Goal: Check status: Check status

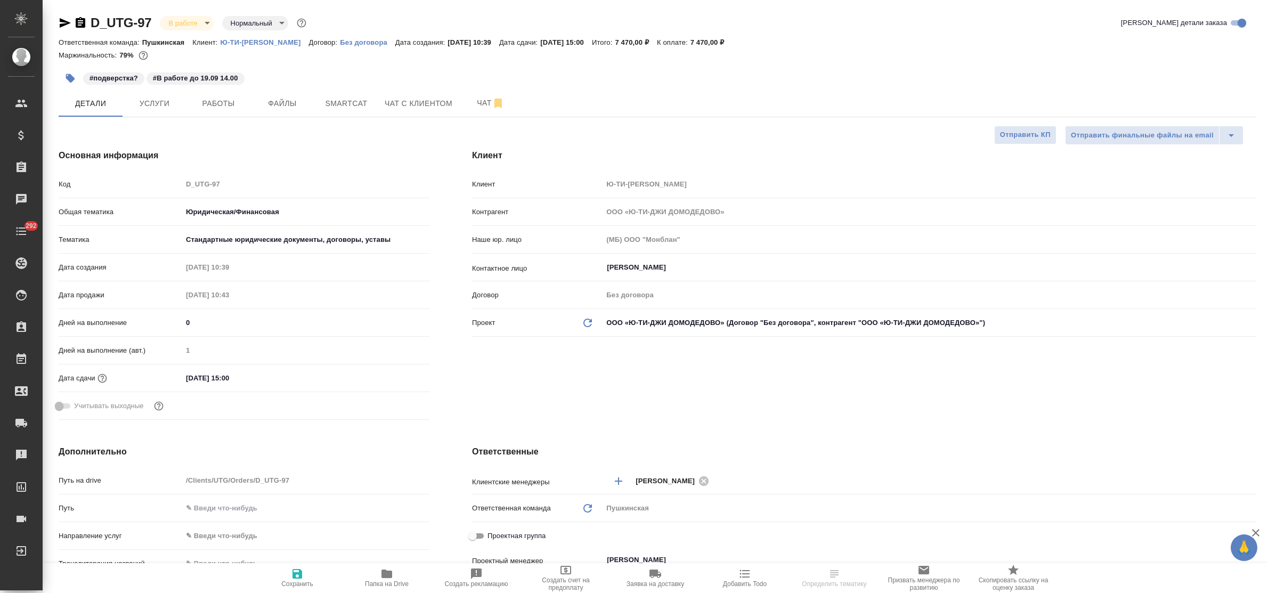
select select "RU"
click at [222, 110] on span "Работы" at bounding box center [218, 103] width 51 height 13
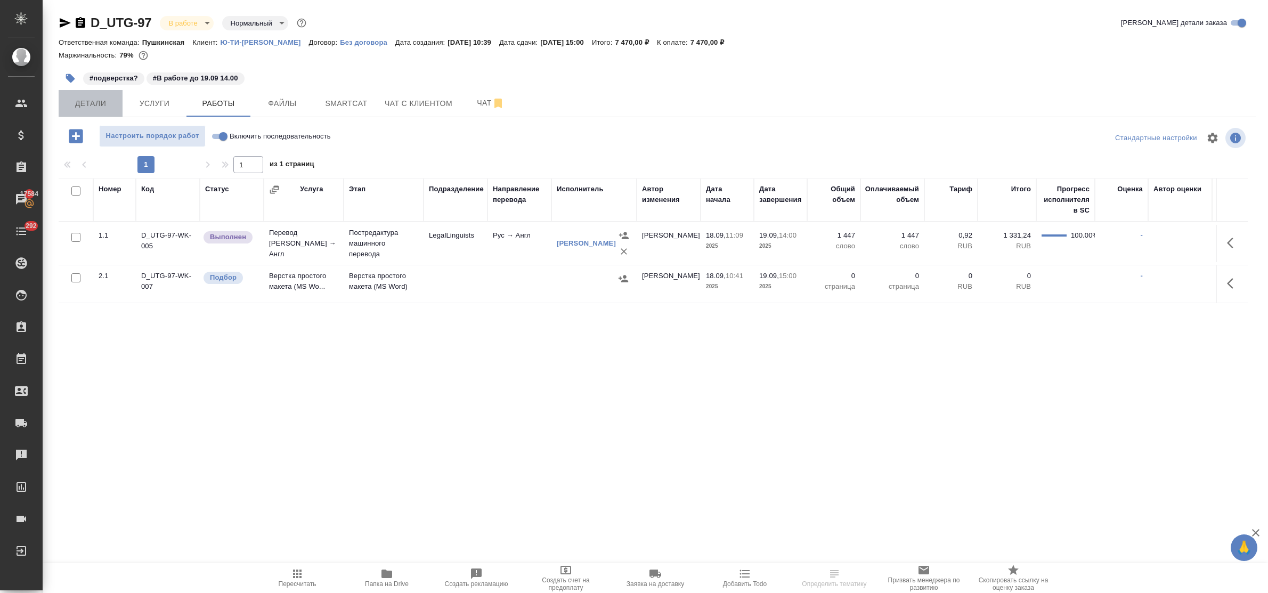
click at [92, 107] on span "Детали" at bounding box center [90, 103] width 51 height 13
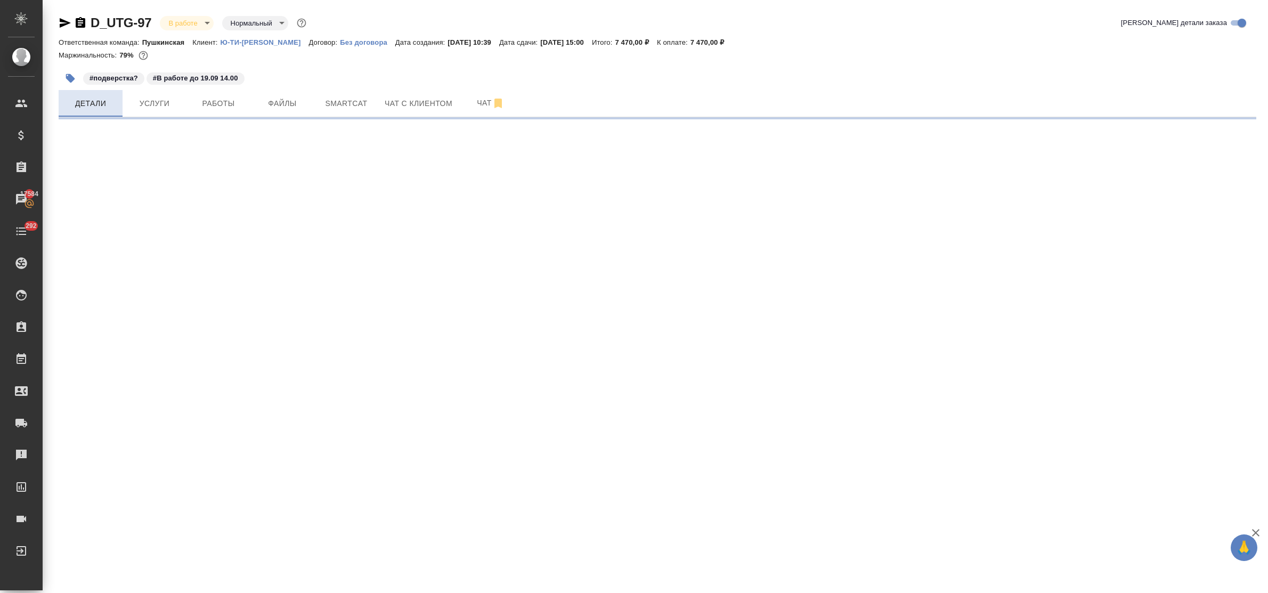
select select "RU"
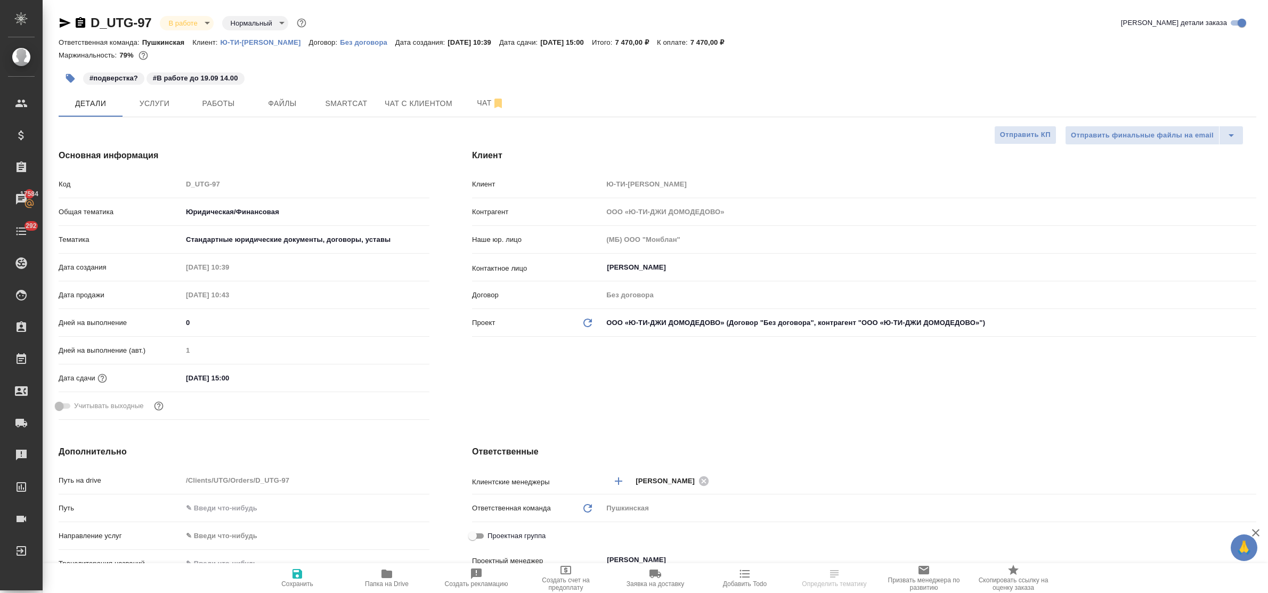
type textarea "x"
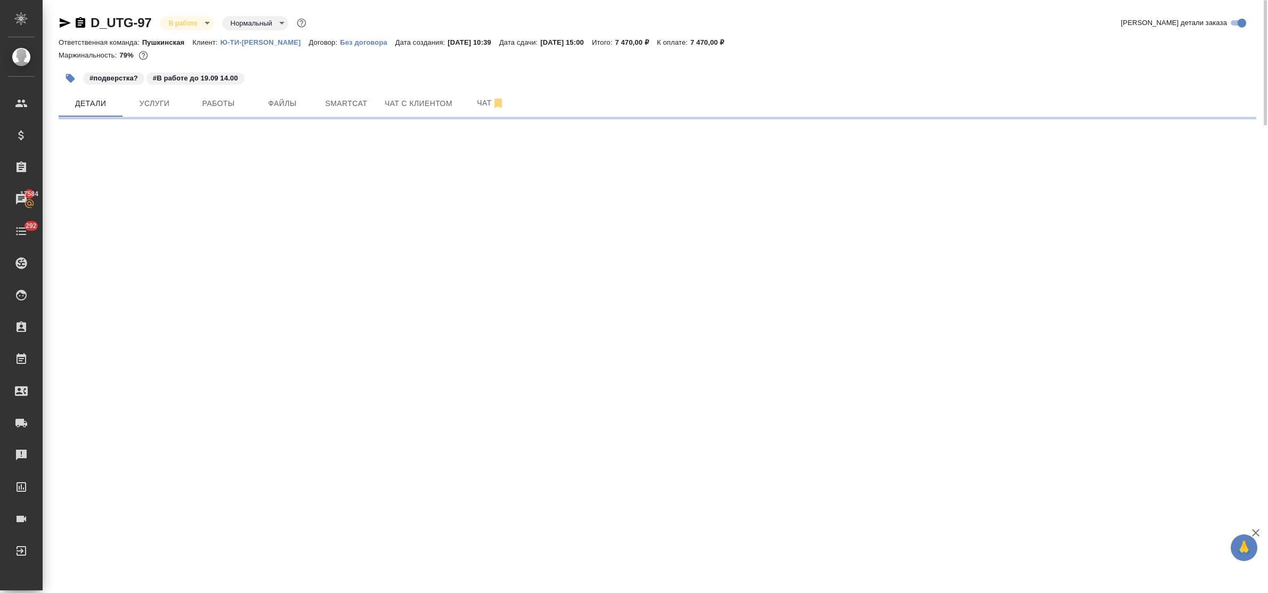
select select "RU"
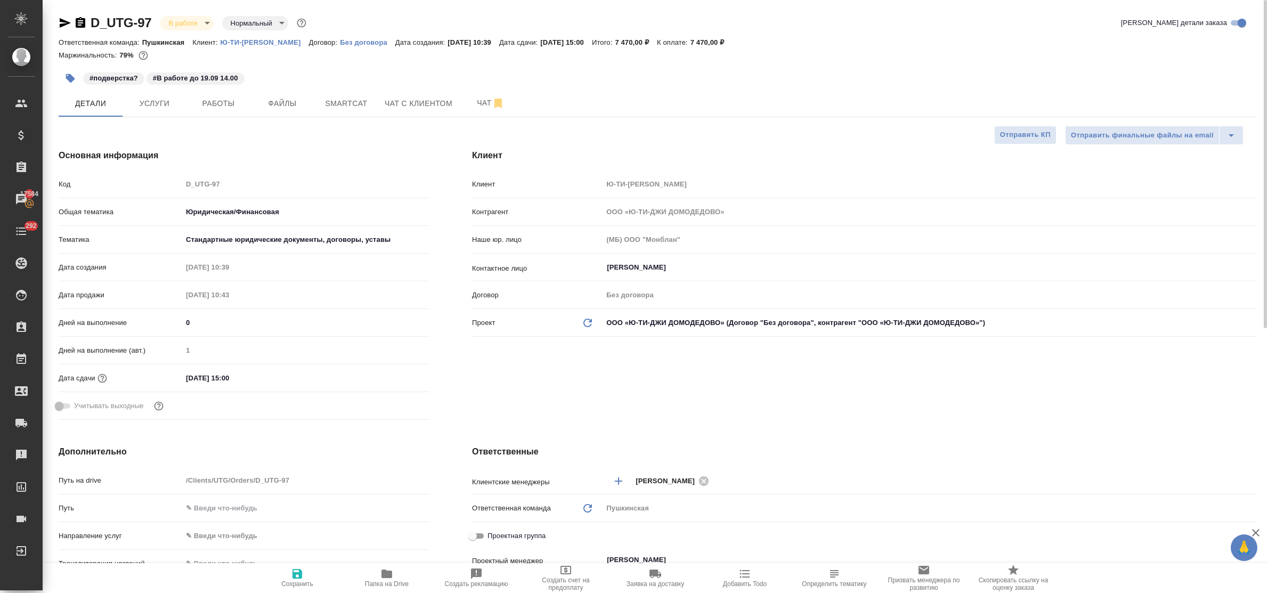
type textarea "x"
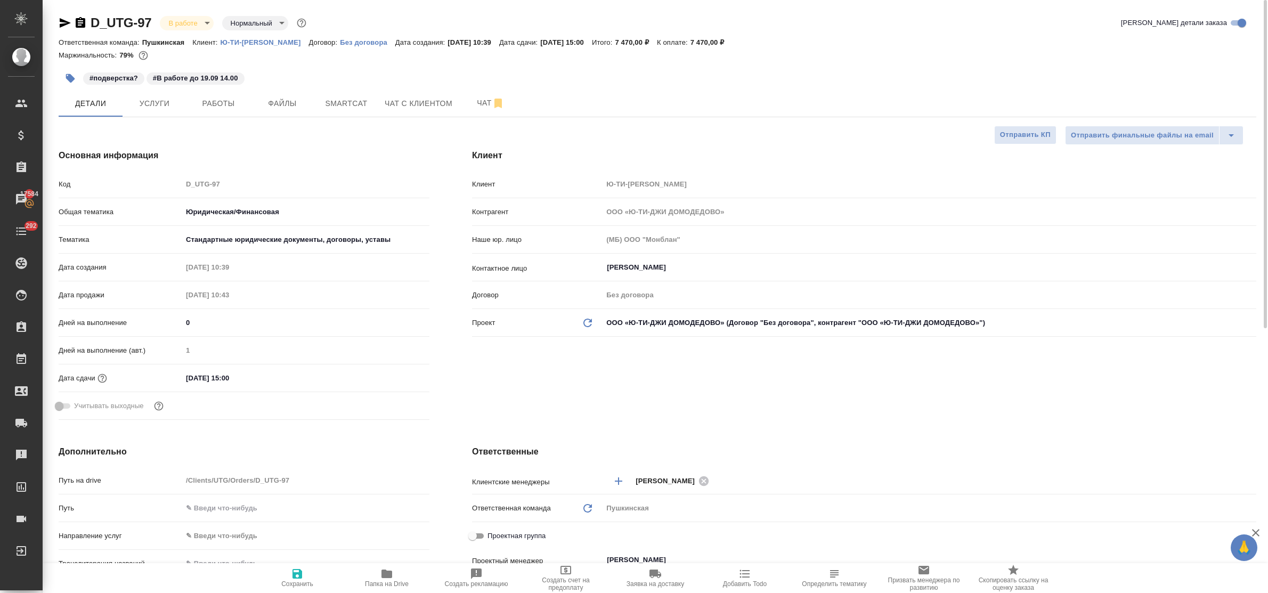
type textarea "x"
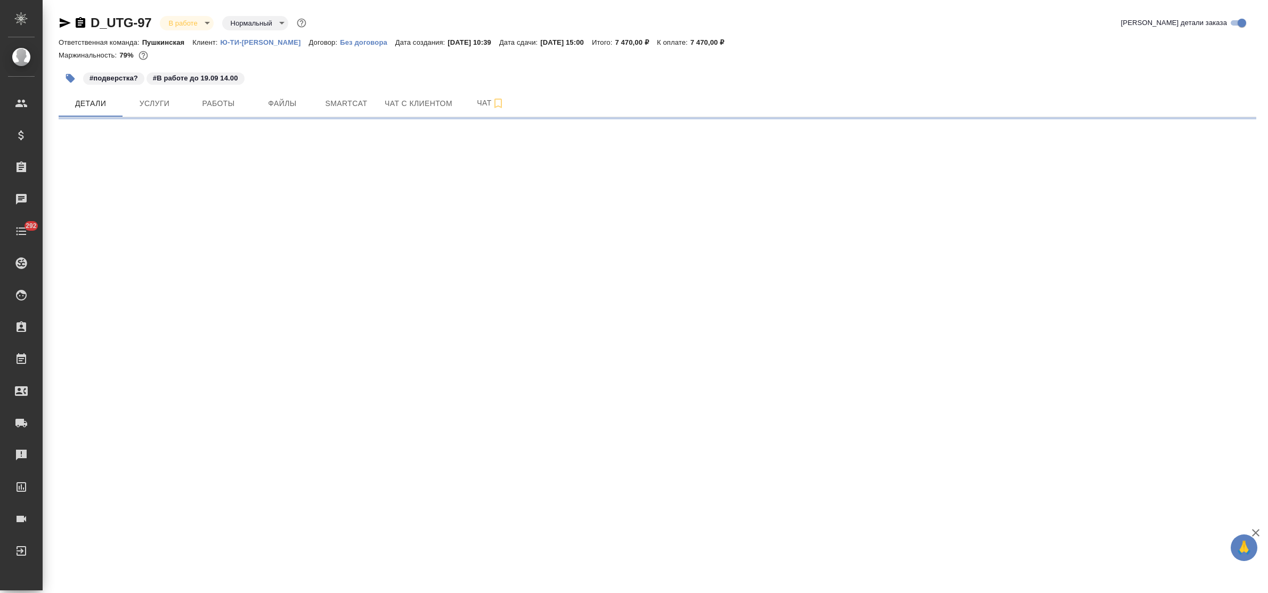
select select "RU"
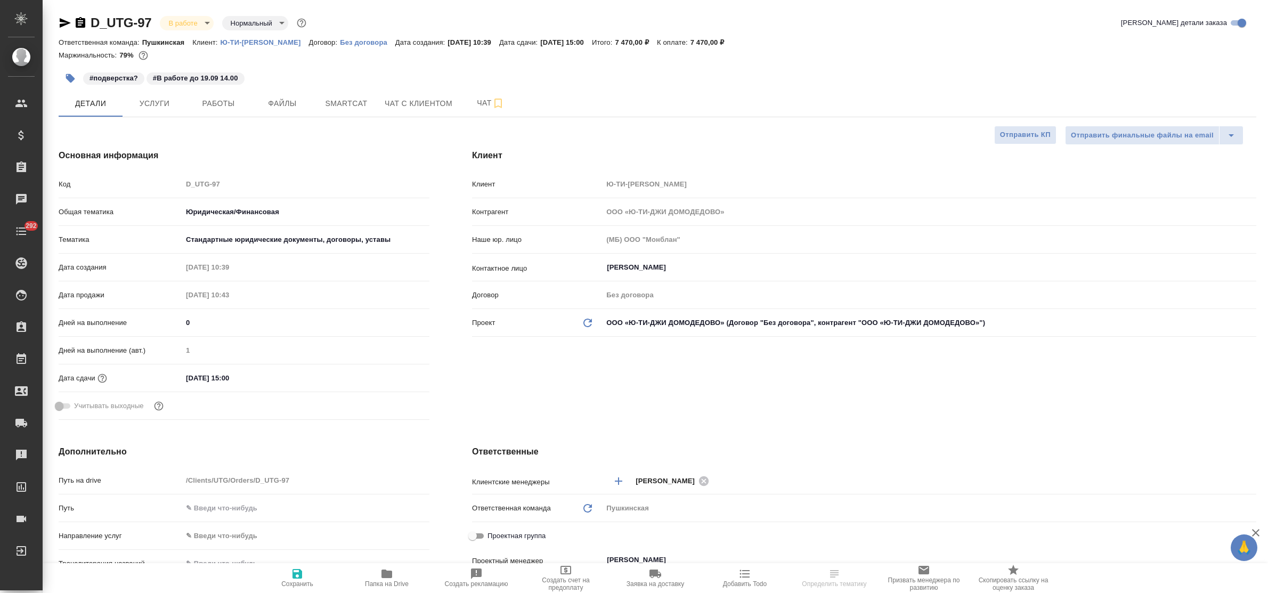
type textarea "x"
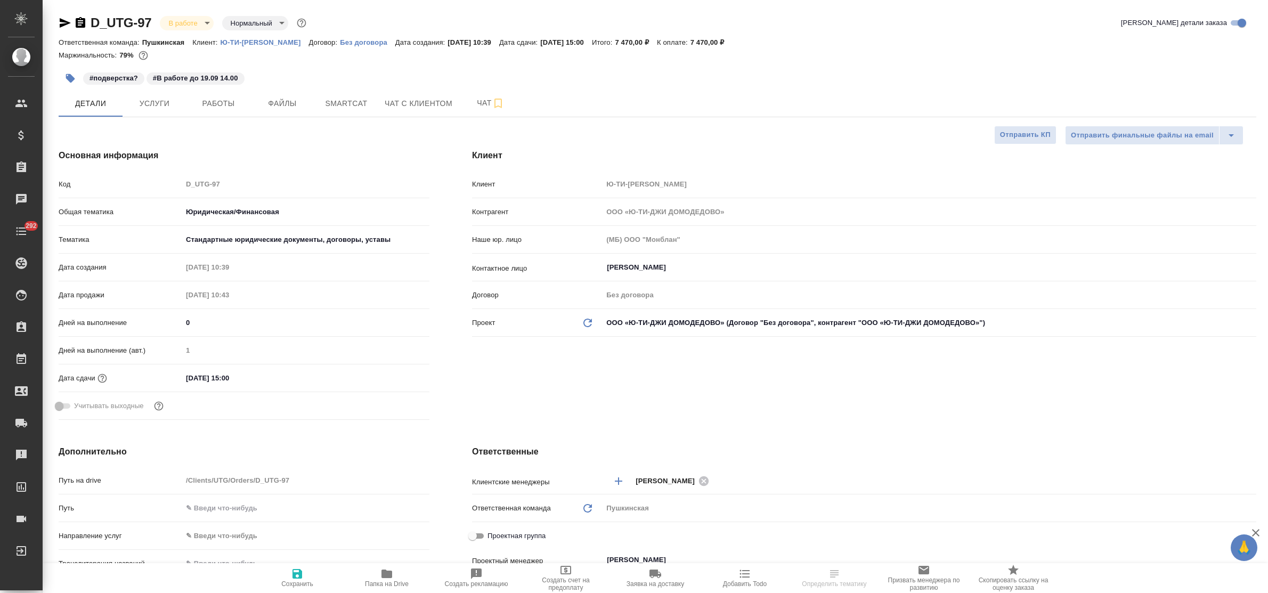
type textarea "x"
select select "RU"
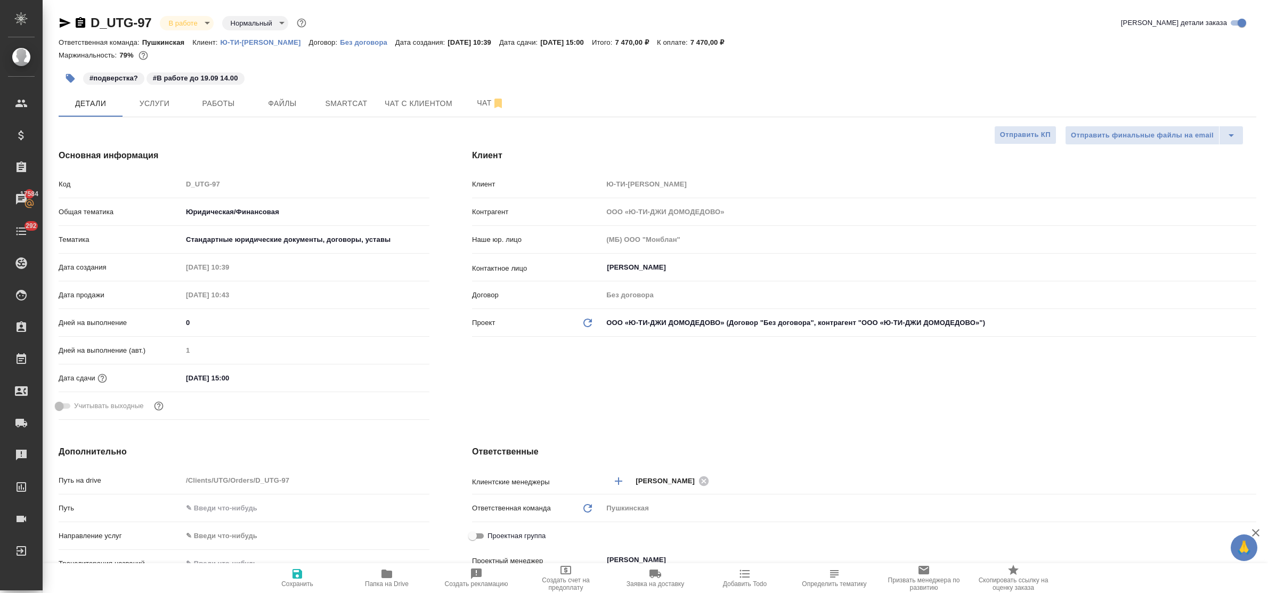
type textarea "x"
